Goal: Task Accomplishment & Management: Complete application form

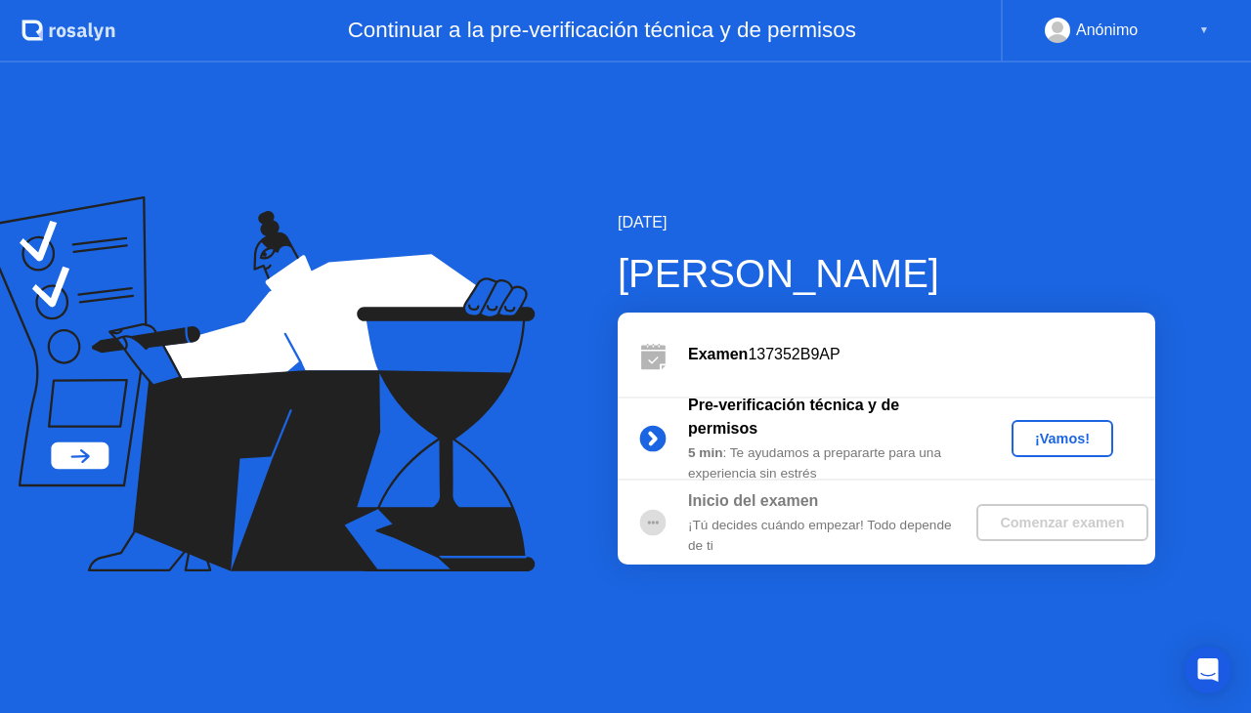
click at [1061, 442] on div "¡Vamos!" at bounding box center [1062, 439] width 86 height 16
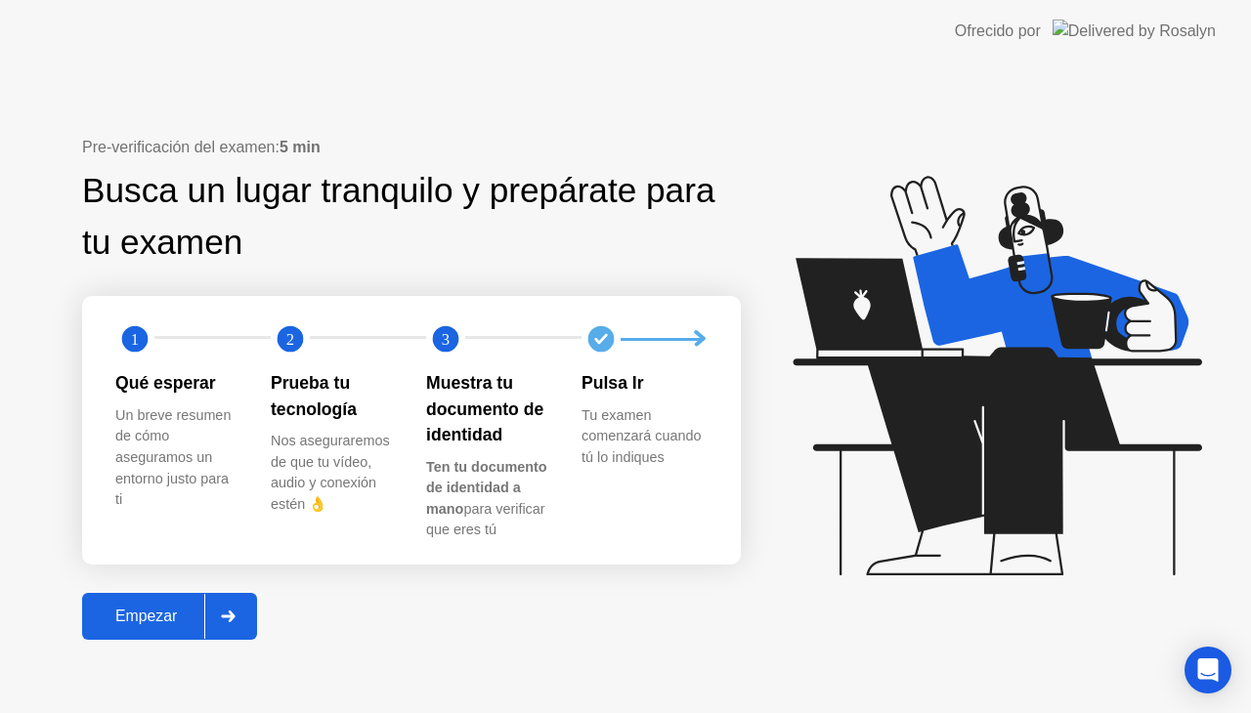
click at [162, 614] on div "Empezar" at bounding box center [146, 617] width 116 height 18
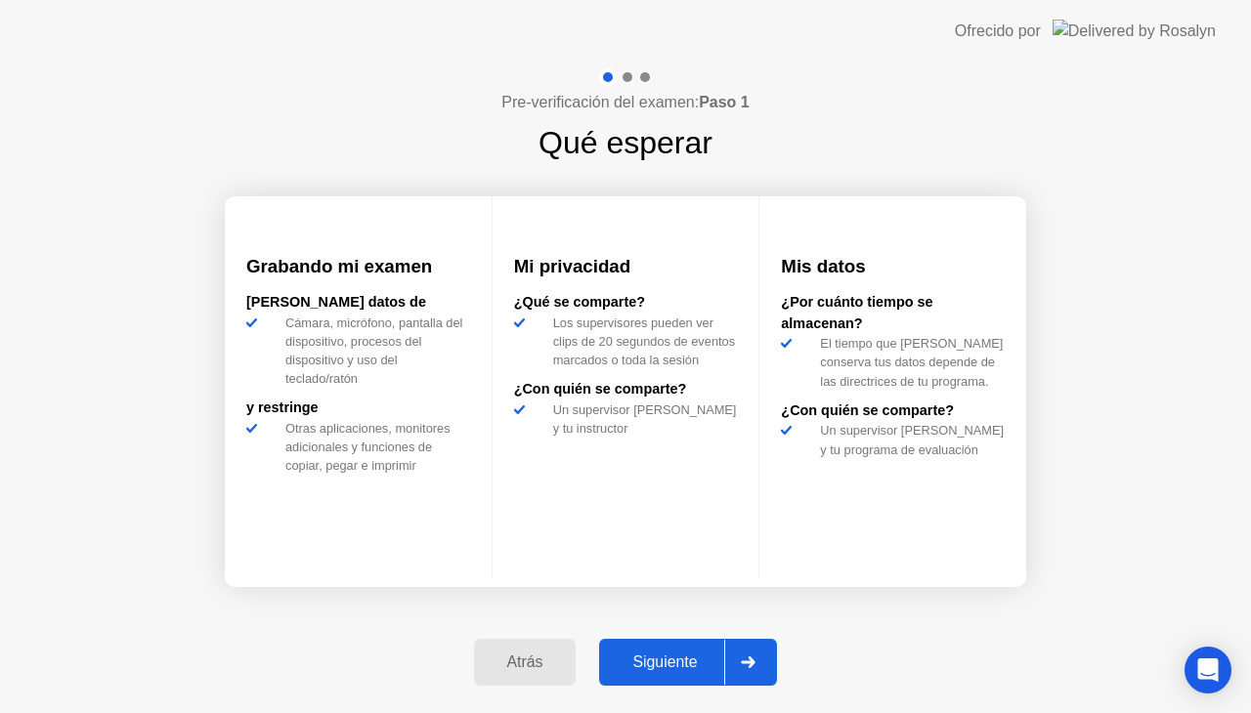
click at [761, 663] on div at bounding box center [747, 662] width 47 height 45
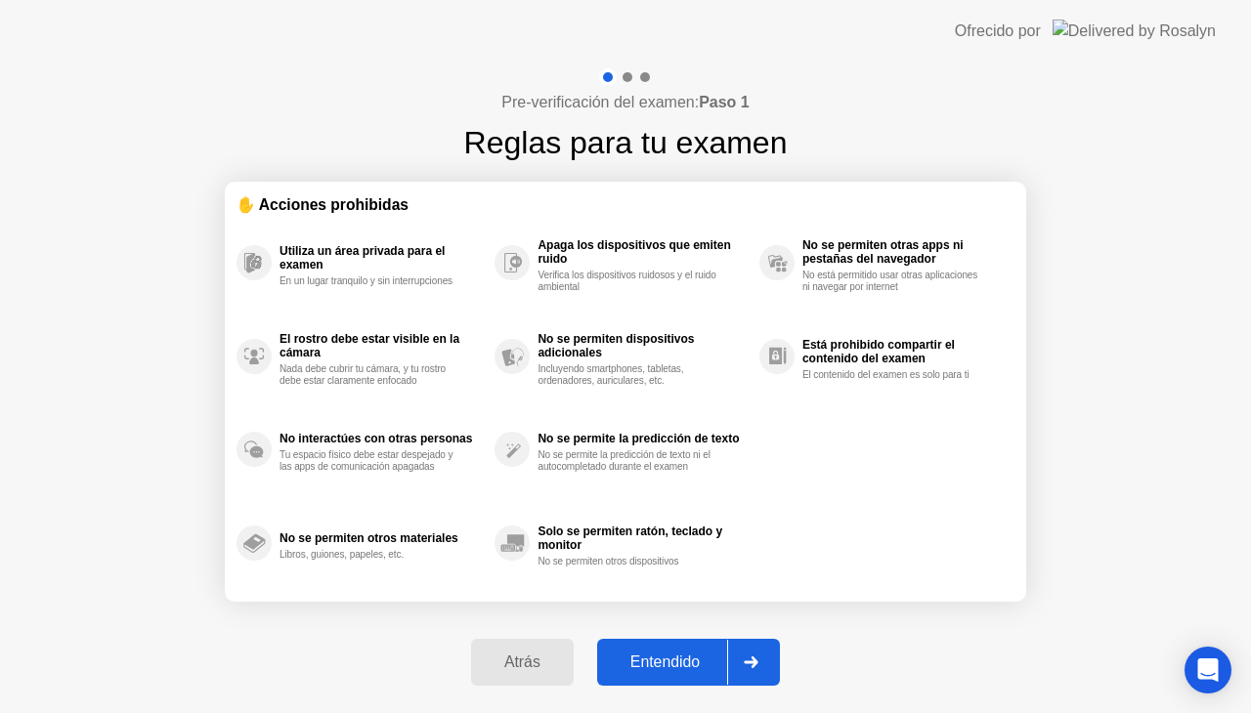
click at [758, 663] on icon at bounding box center [751, 663] width 15 height 12
select select "**********"
select select "*******"
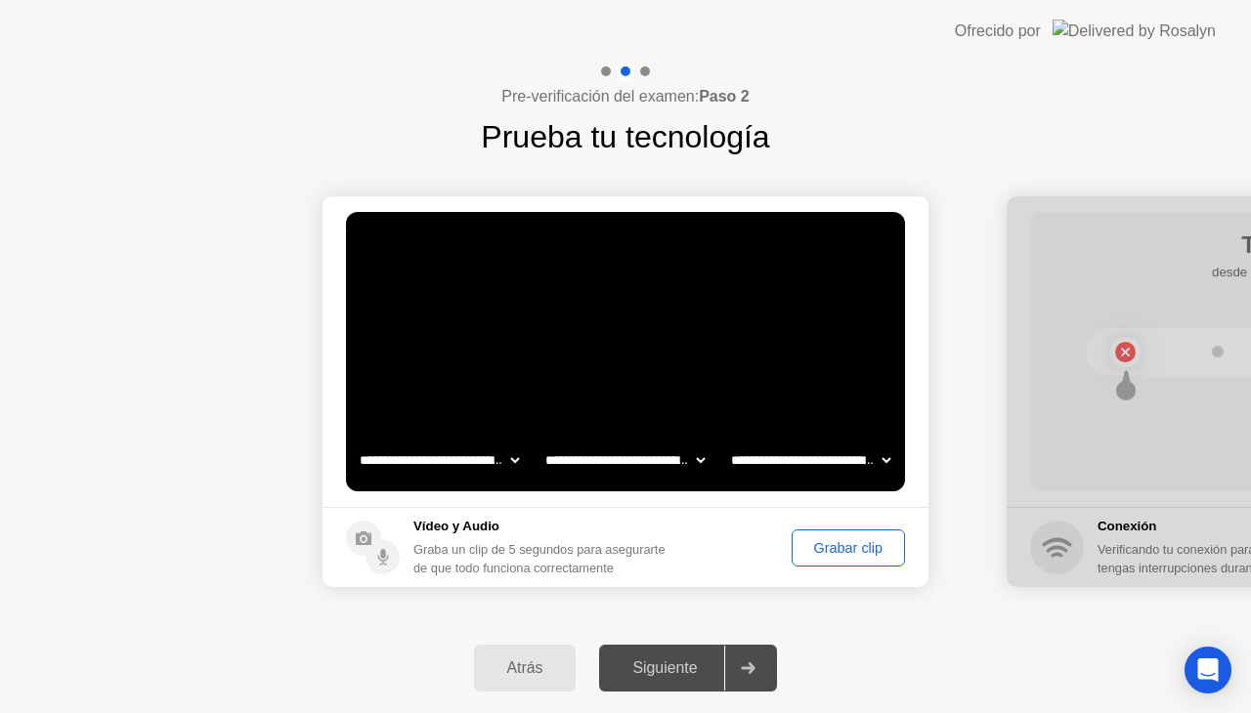
click at [834, 551] on div "Grabar clip" at bounding box center [848, 548] width 100 height 16
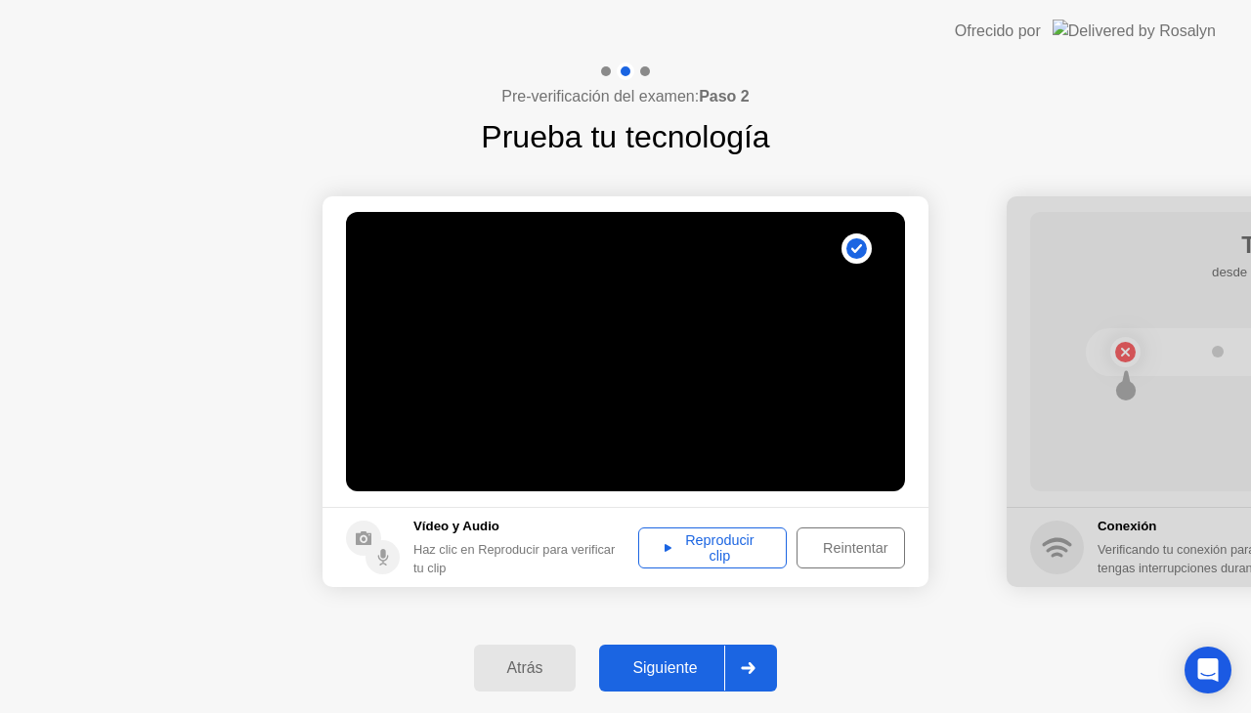
click at [684, 671] on div "Siguiente" at bounding box center [664, 668] width 119 height 18
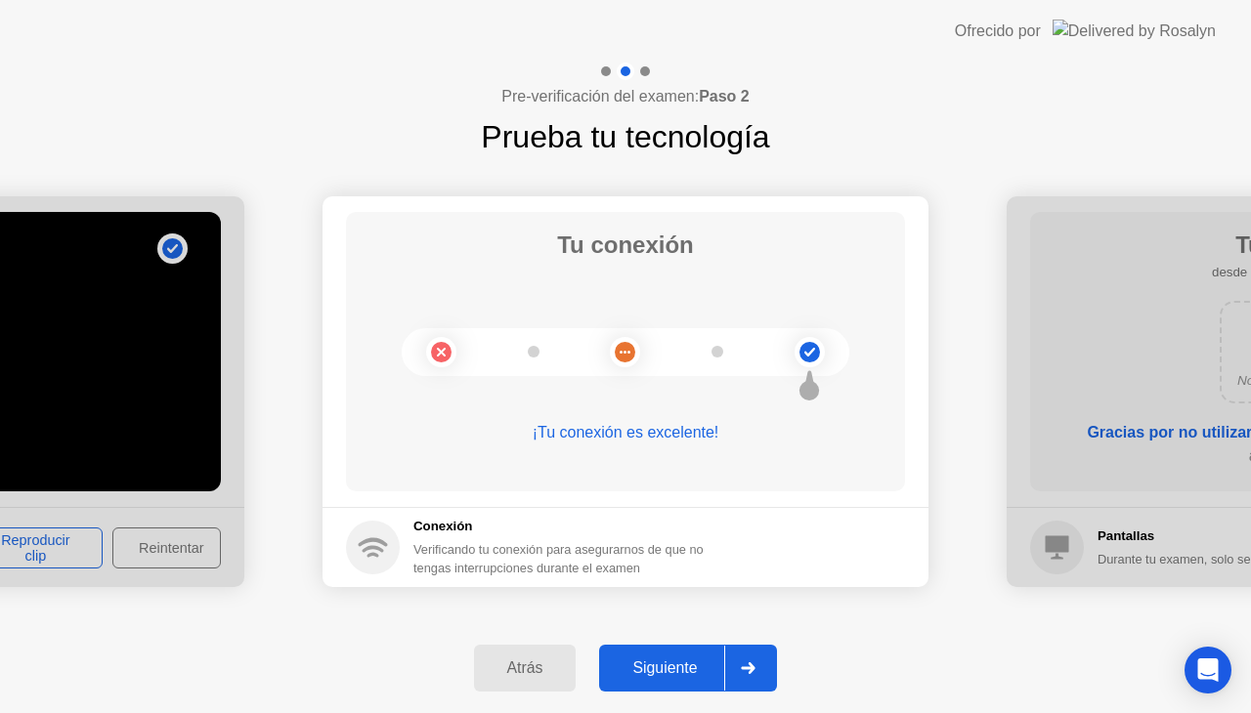
click at [672, 666] on div "Siguiente" at bounding box center [664, 668] width 119 height 18
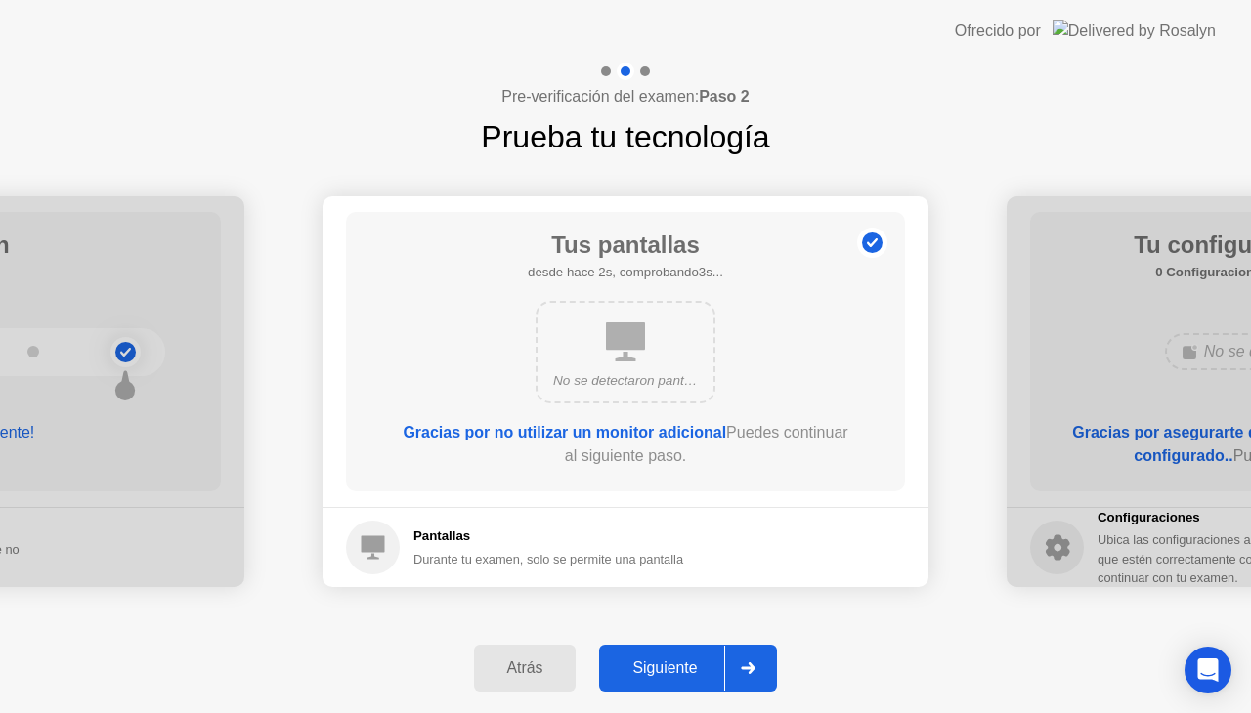
click at [672, 666] on div "Siguiente" at bounding box center [664, 668] width 119 height 18
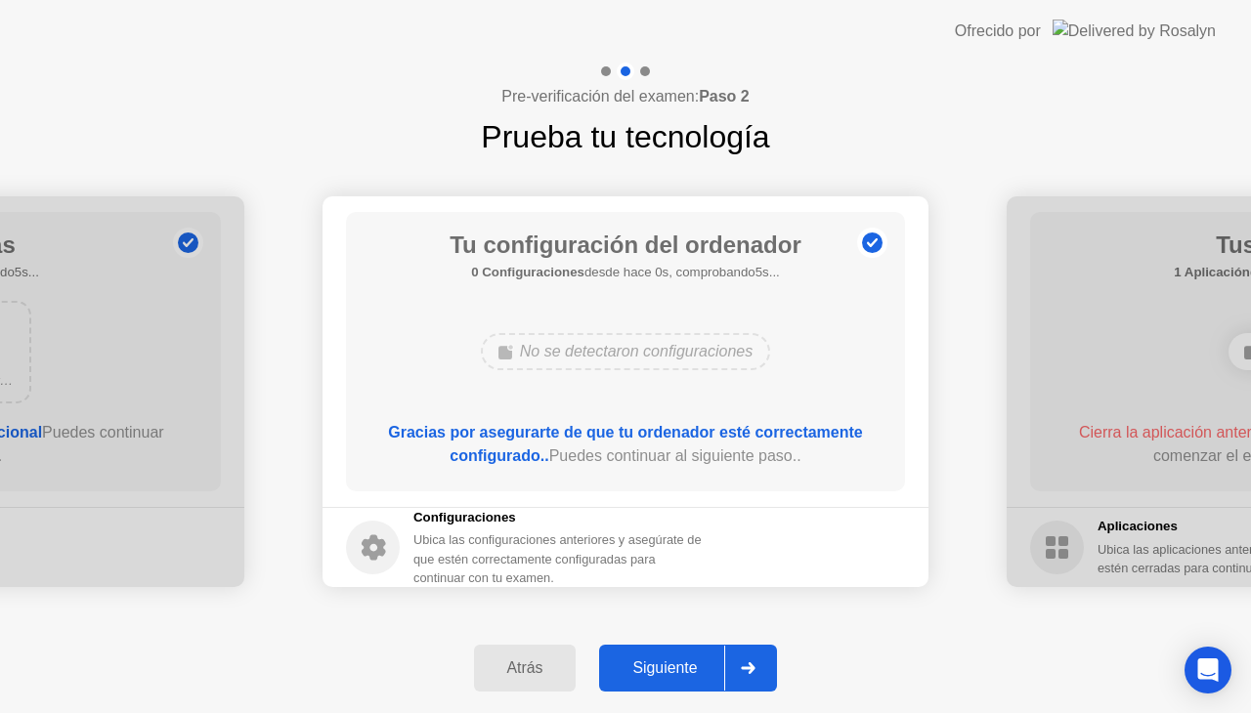
click at [672, 666] on div "Siguiente" at bounding box center [664, 668] width 119 height 18
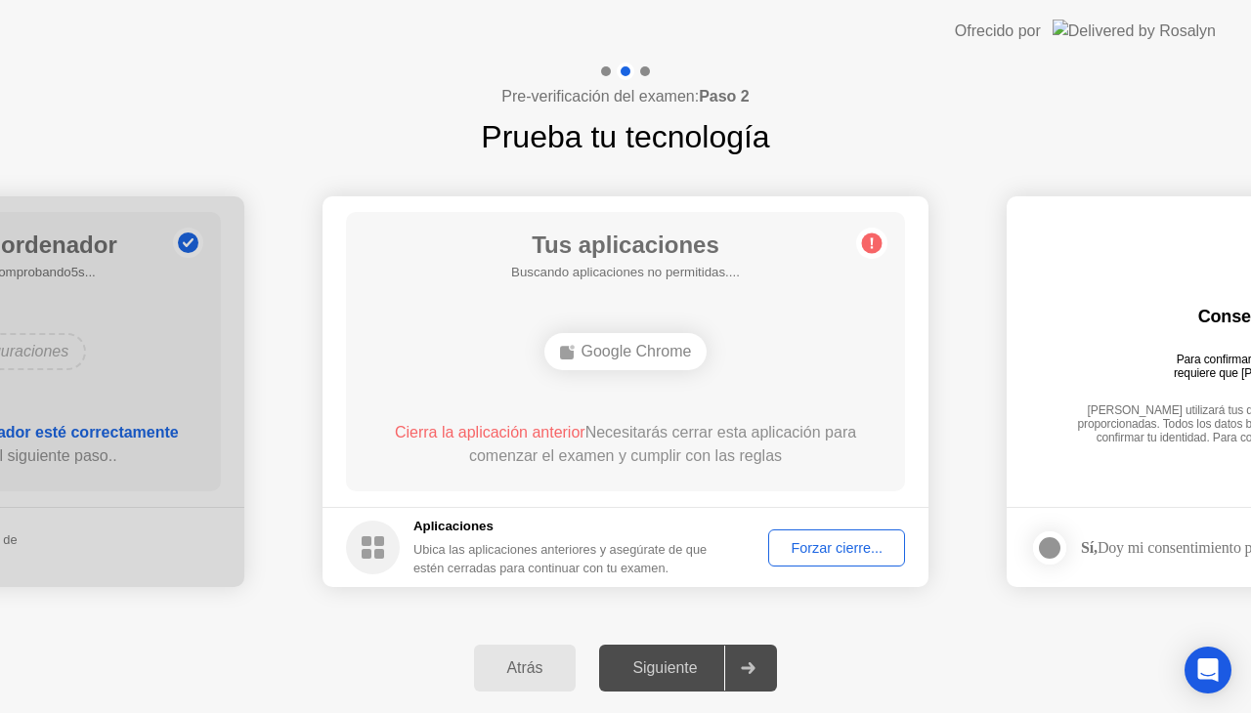
click at [843, 545] on div "Forzar cierre..." at bounding box center [836, 548] width 123 height 16
click at [845, 543] on div "Forzar cierre..." at bounding box center [836, 548] width 123 height 16
click at [792, 540] on div "Forzar cierre..." at bounding box center [836, 548] width 123 height 16
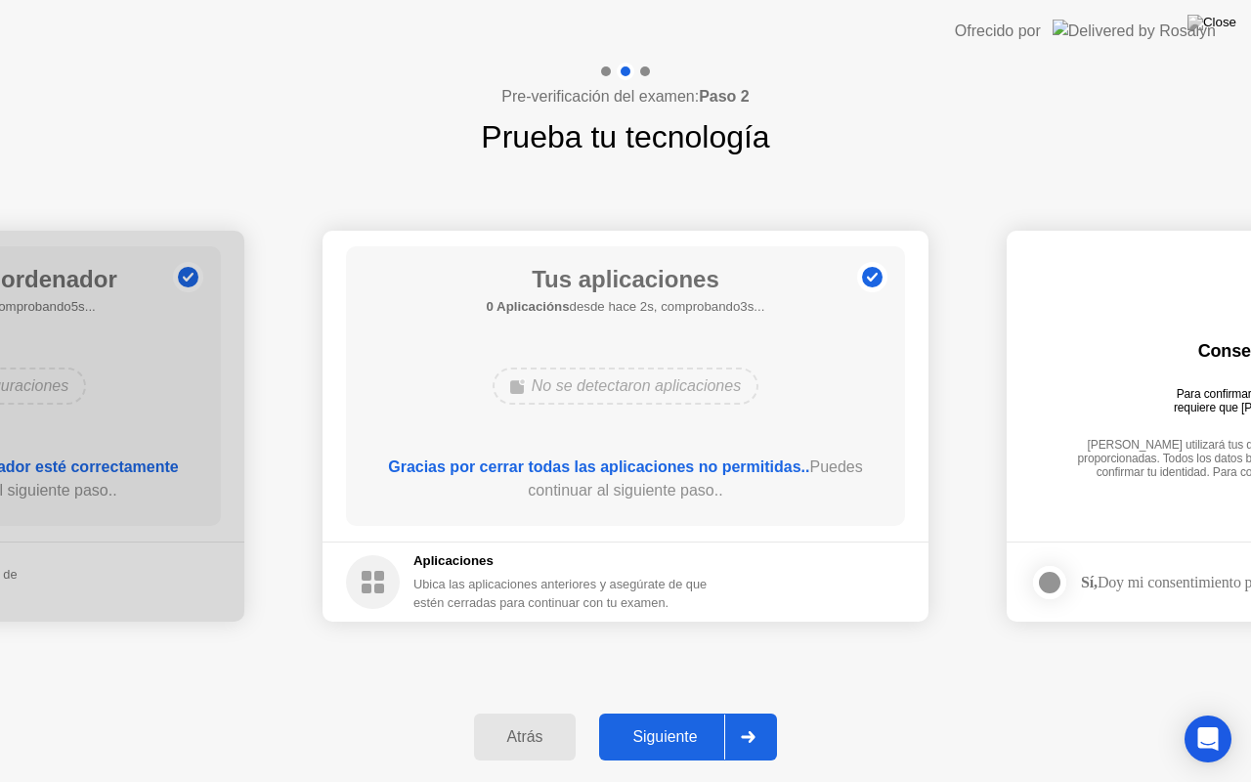
click at [653, 712] on button "Siguiente" at bounding box center [688, 736] width 178 height 47
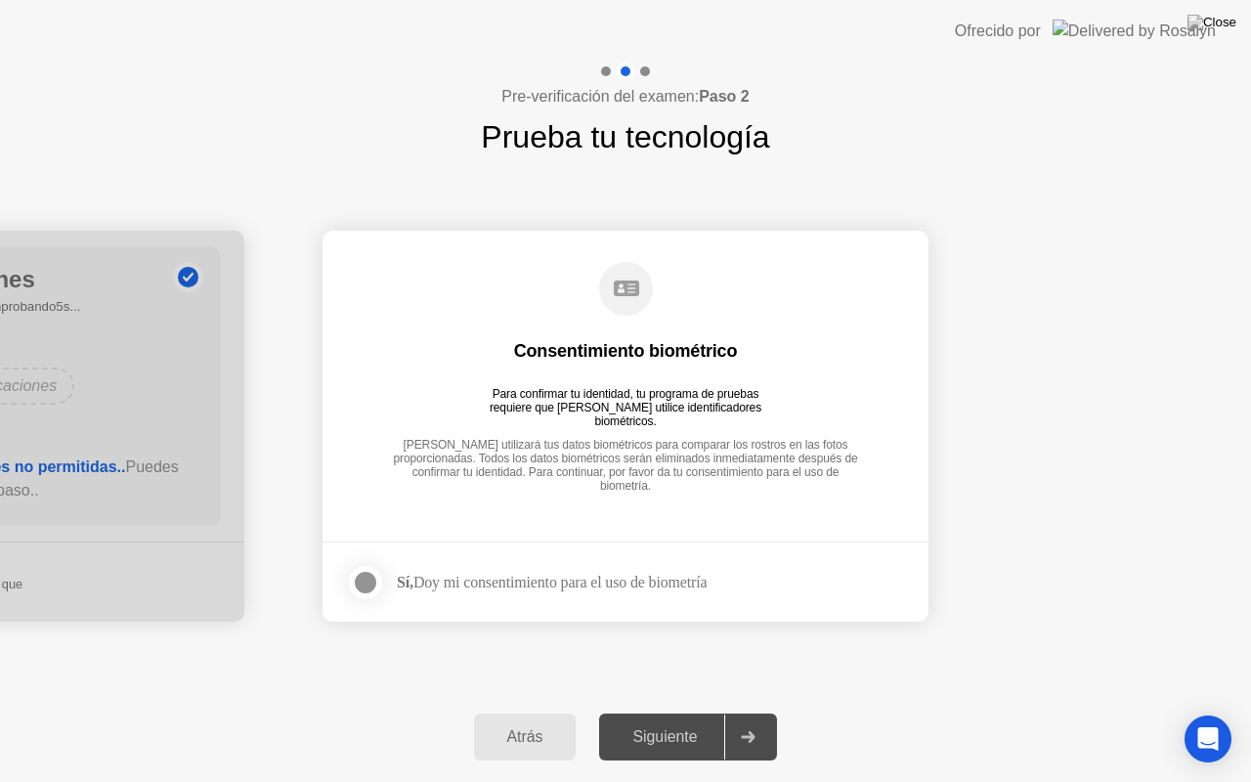
click at [367, 584] on div at bounding box center [365, 582] width 23 height 23
click at [678, 712] on button "Siguiente" at bounding box center [688, 736] width 178 height 47
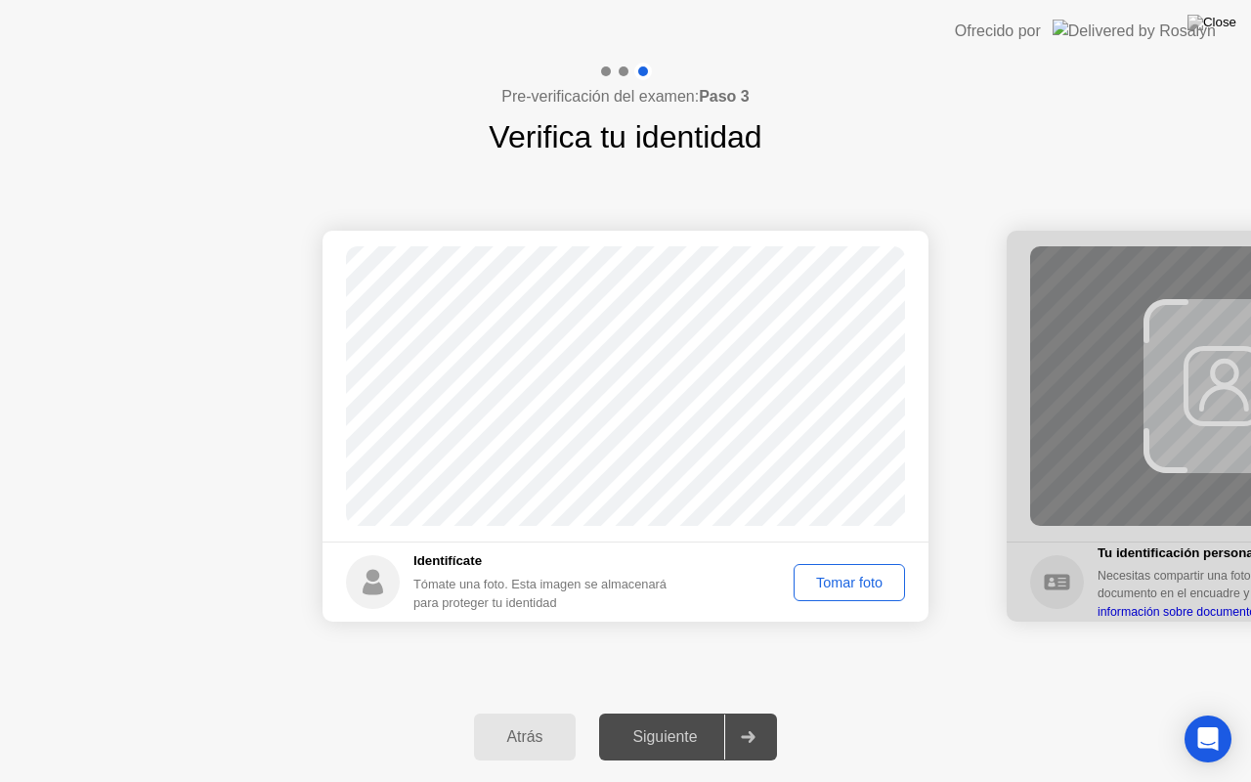
click at [842, 581] on div "Tomar foto" at bounding box center [849, 582] width 98 height 16
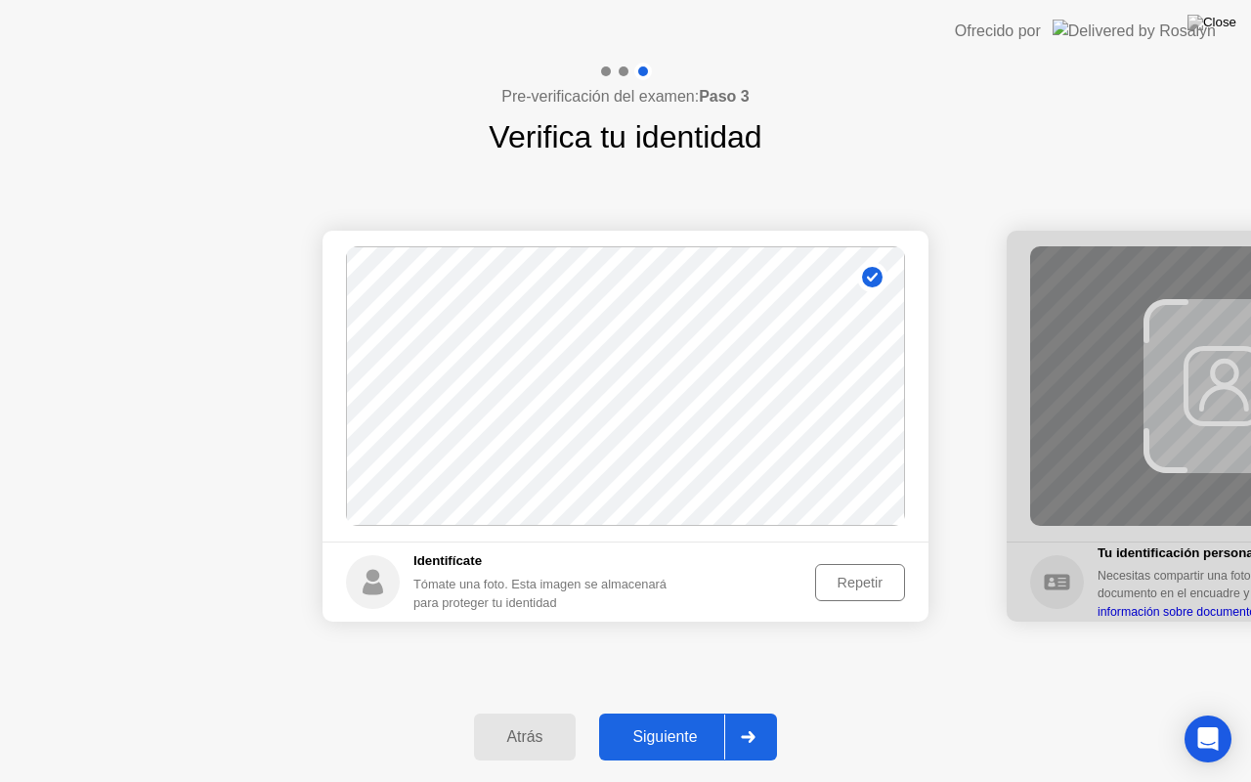
click at [666, 712] on div "Siguiente" at bounding box center [664, 737] width 119 height 18
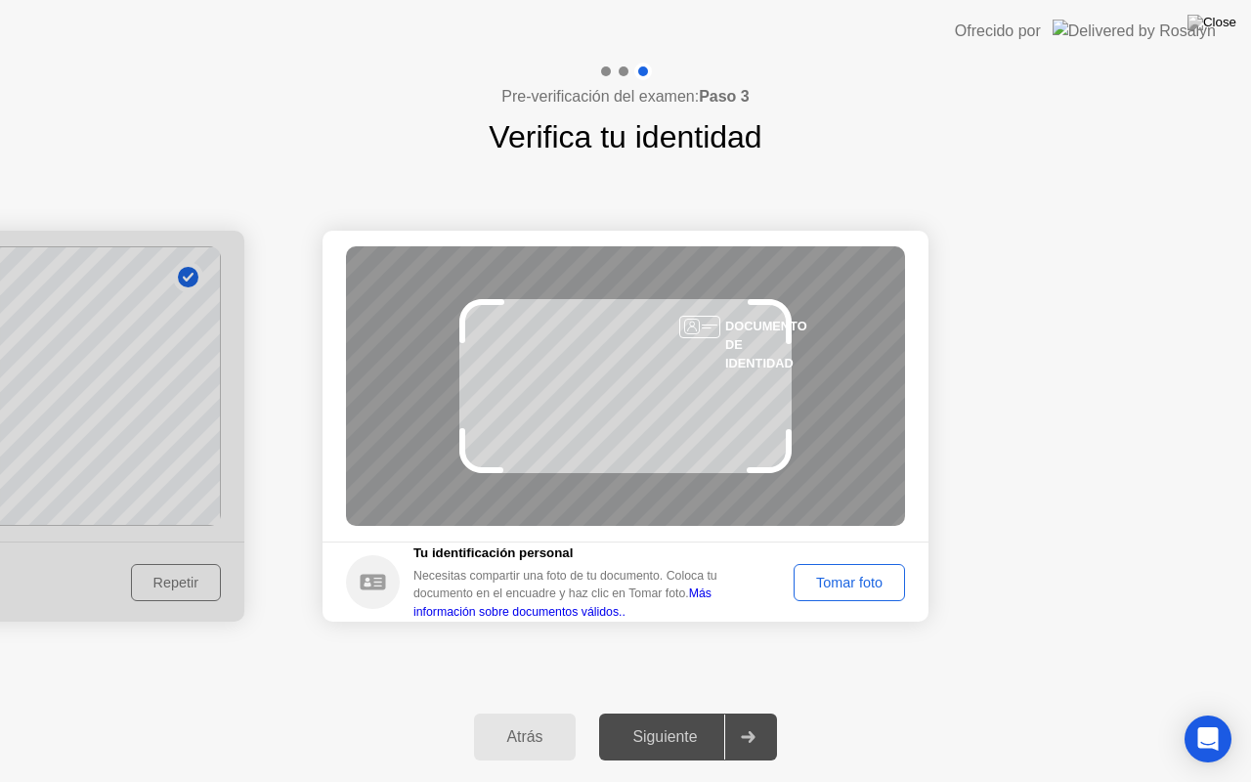
click at [863, 574] on div "Tomar foto" at bounding box center [849, 582] width 98 height 16
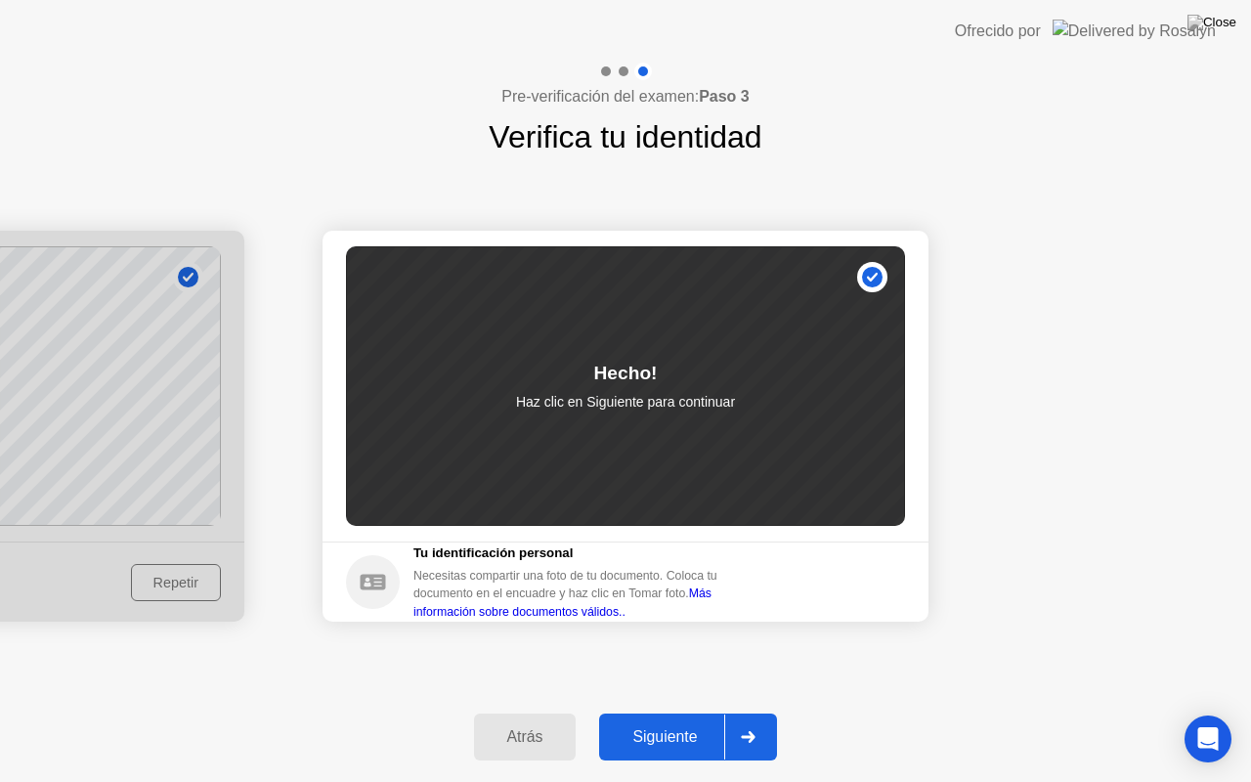
click at [674, 712] on div "Siguiente" at bounding box center [664, 737] width 119 height 18
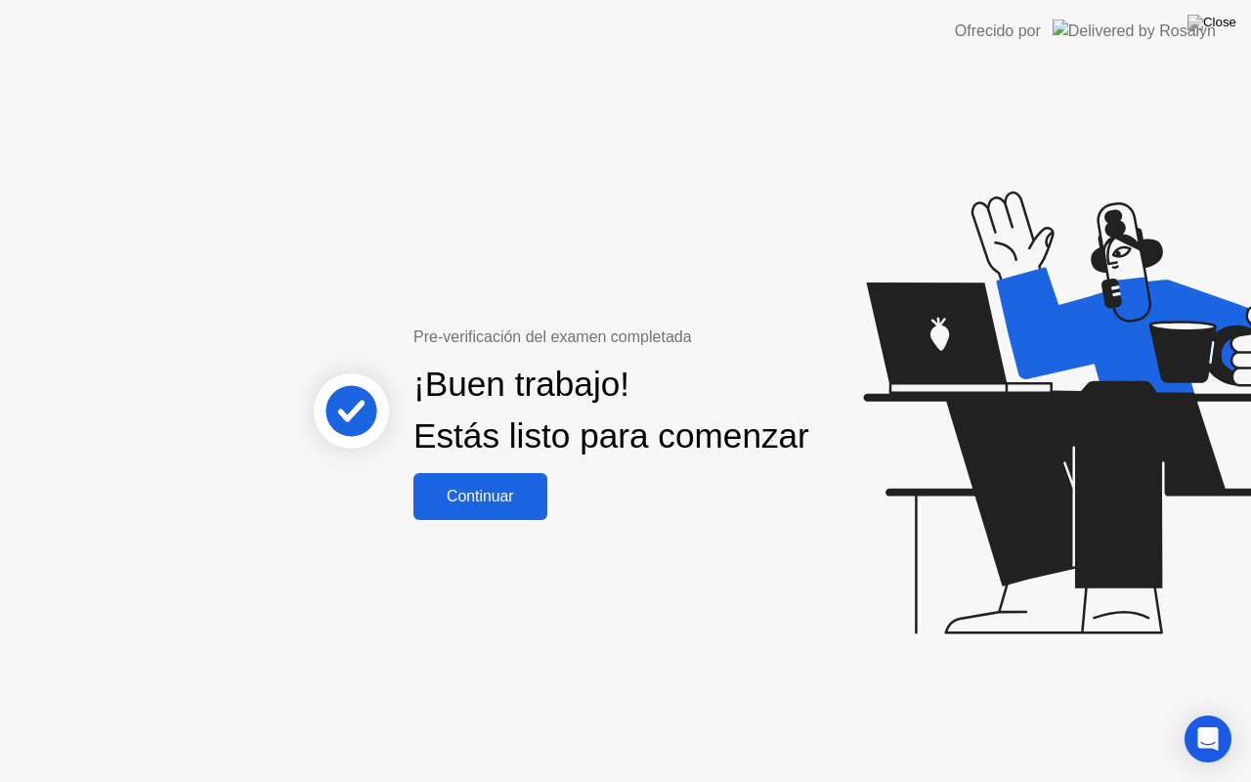
click at [473, 504] on div "Continuar" at bounding box center [480, 497] width 122 height 18
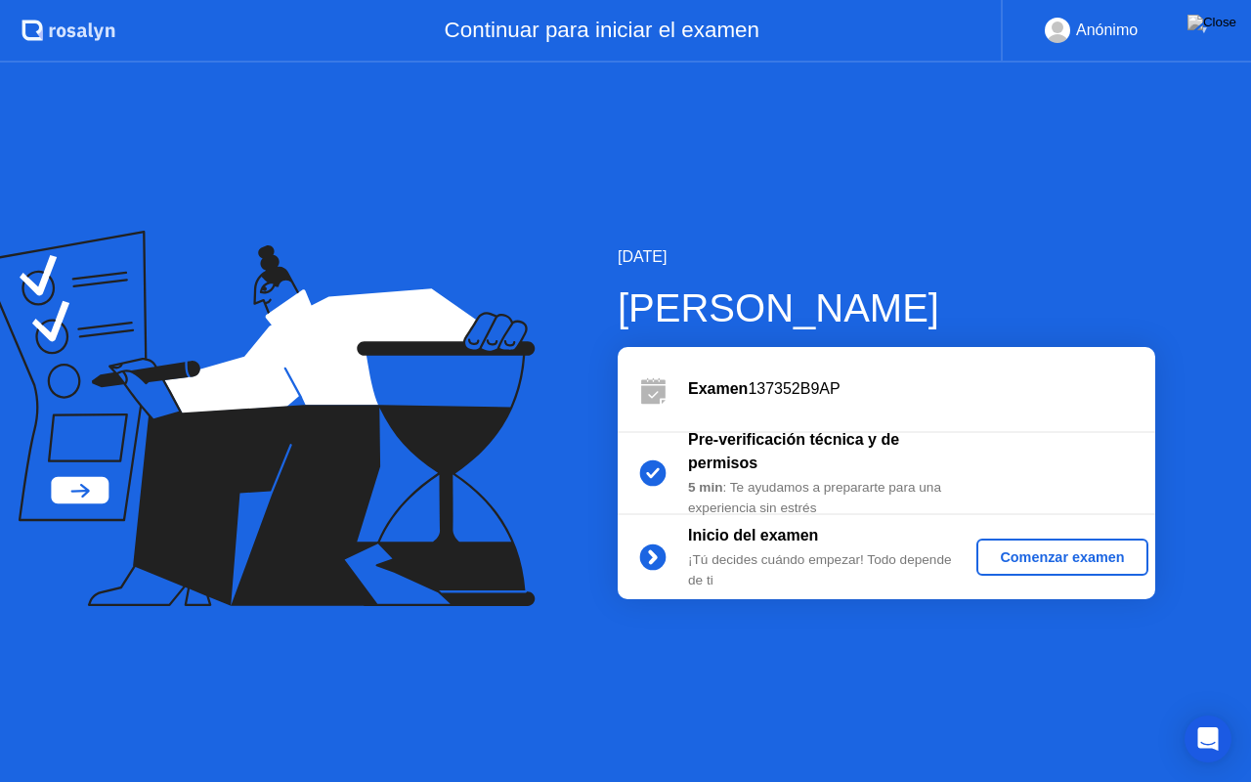
click at [1057, 551] on div "Comenzar examen" at bounding box center [1061, 557] width 155 height 16
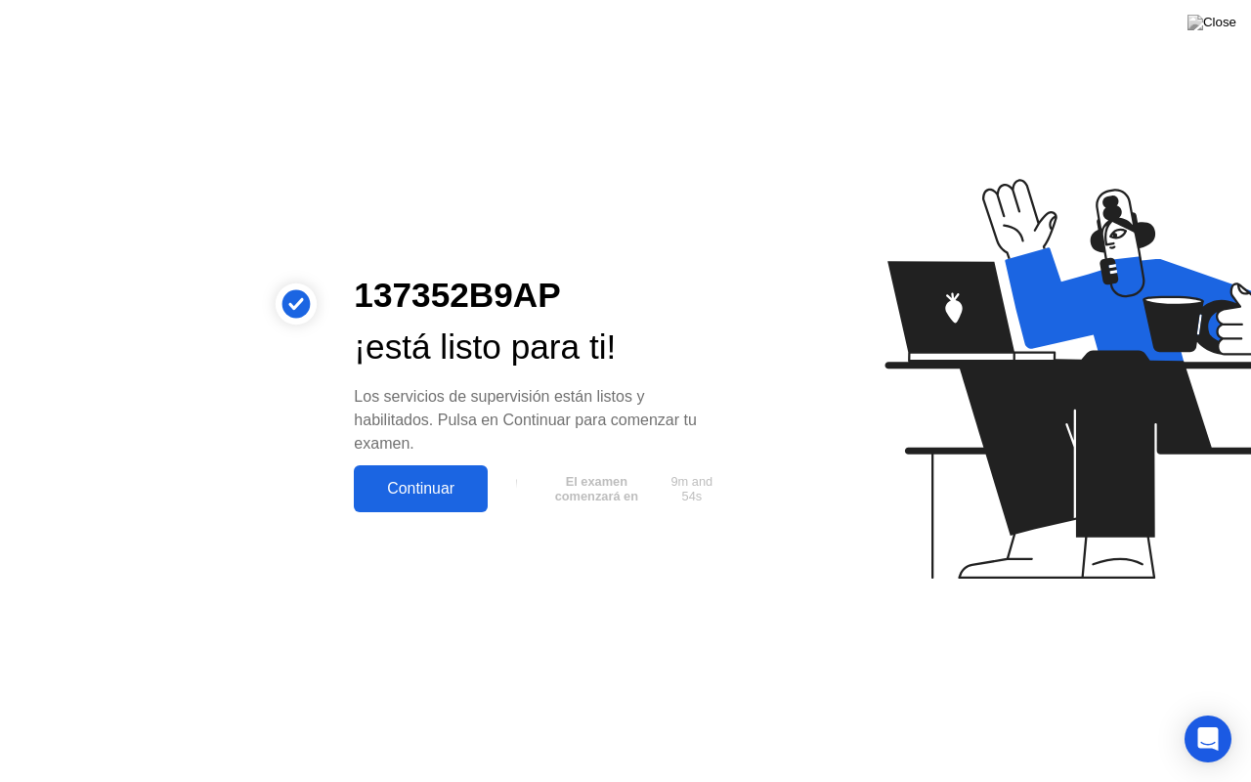
click at [416, 485] on div "Continuar" at bounding box center [421, 489] width 122 height 18
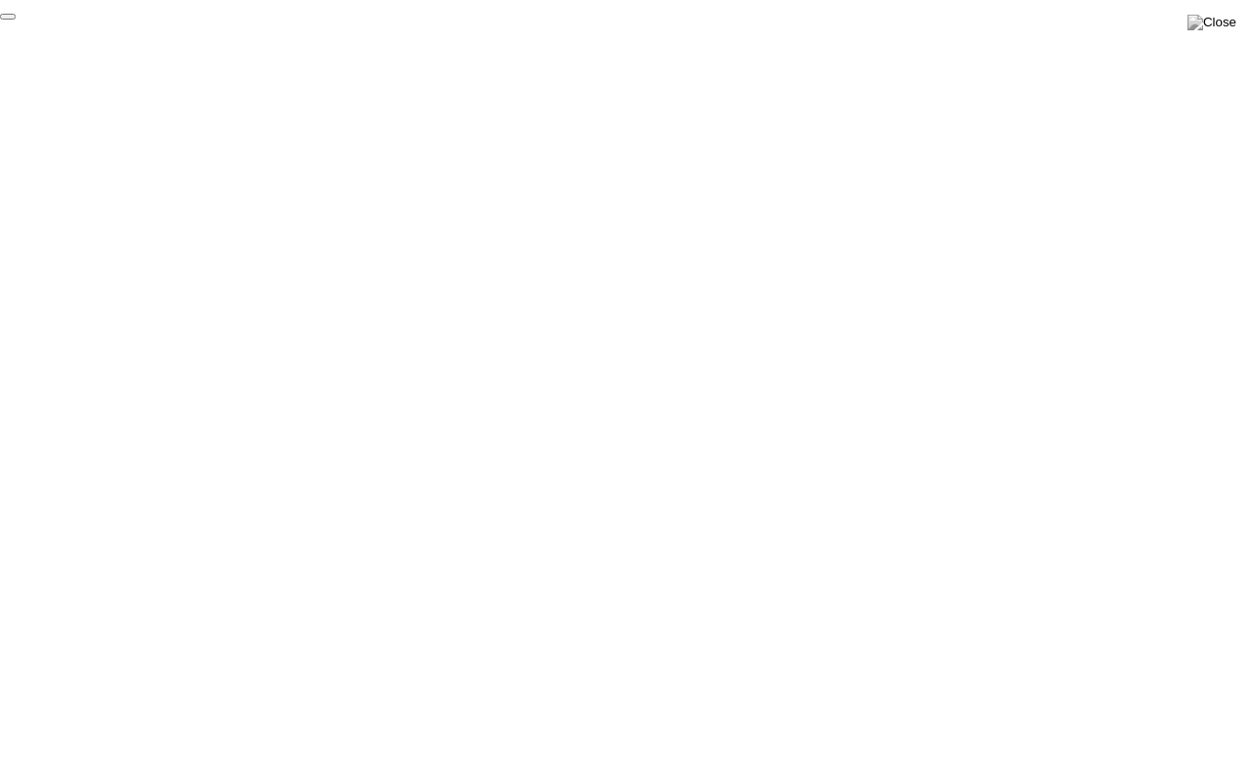
click div "End Proctoring Session"
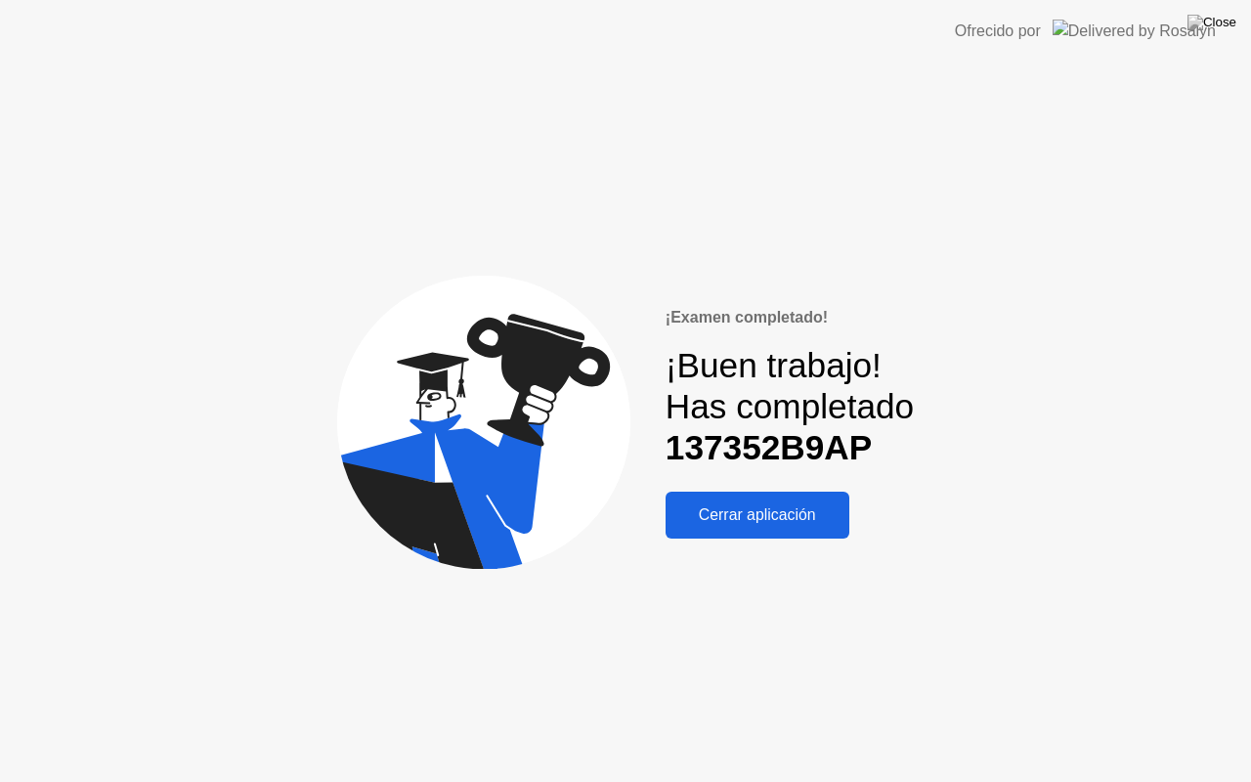
click at [764, 521] on div "Cerrar aplicación" at bounding box center [757, 515] width 172 height 18
